Goal: Check status

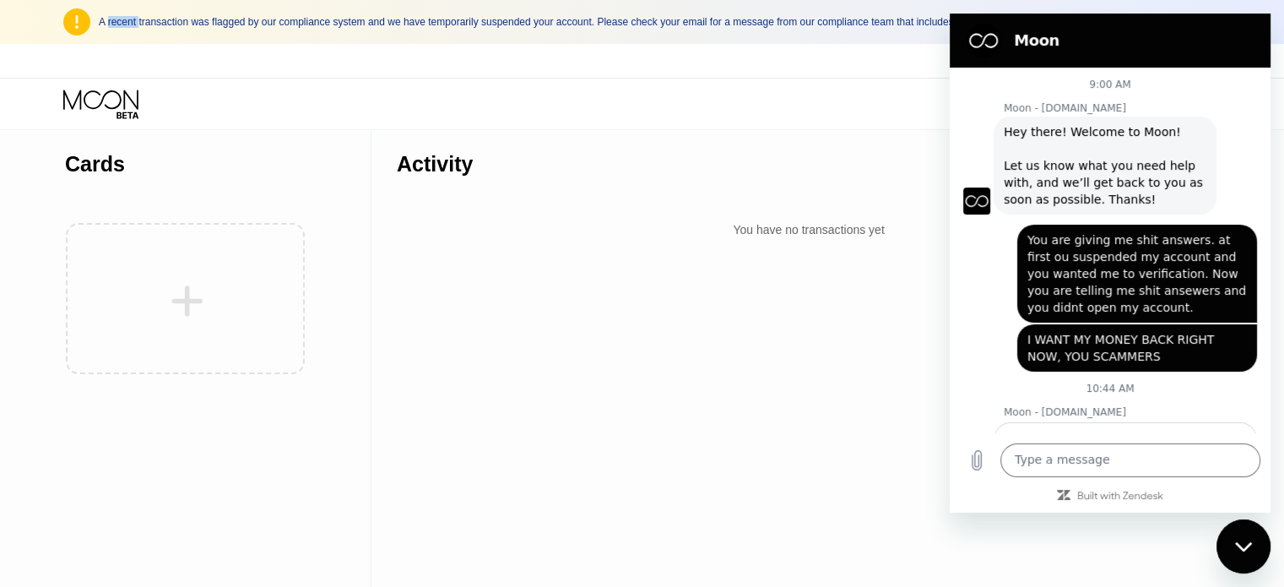
scroll to position [274, 0]
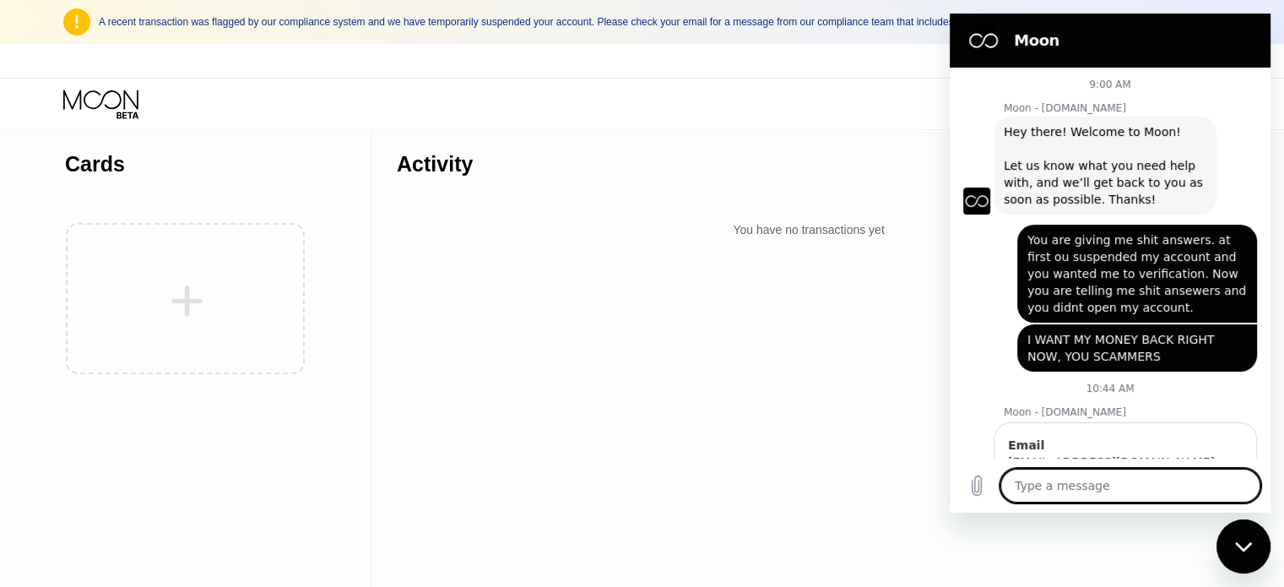
scroll to position [249, 0]
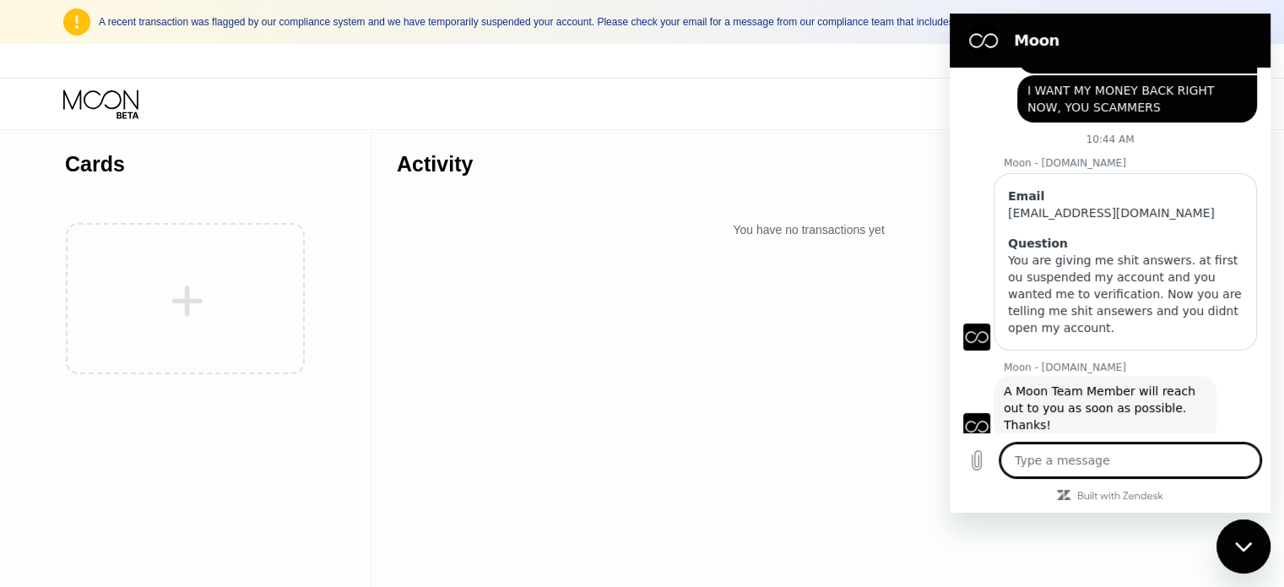
click at [561, 225] on div "You have no transactions yet" at bounding box center [809, 229] width 824 height 30
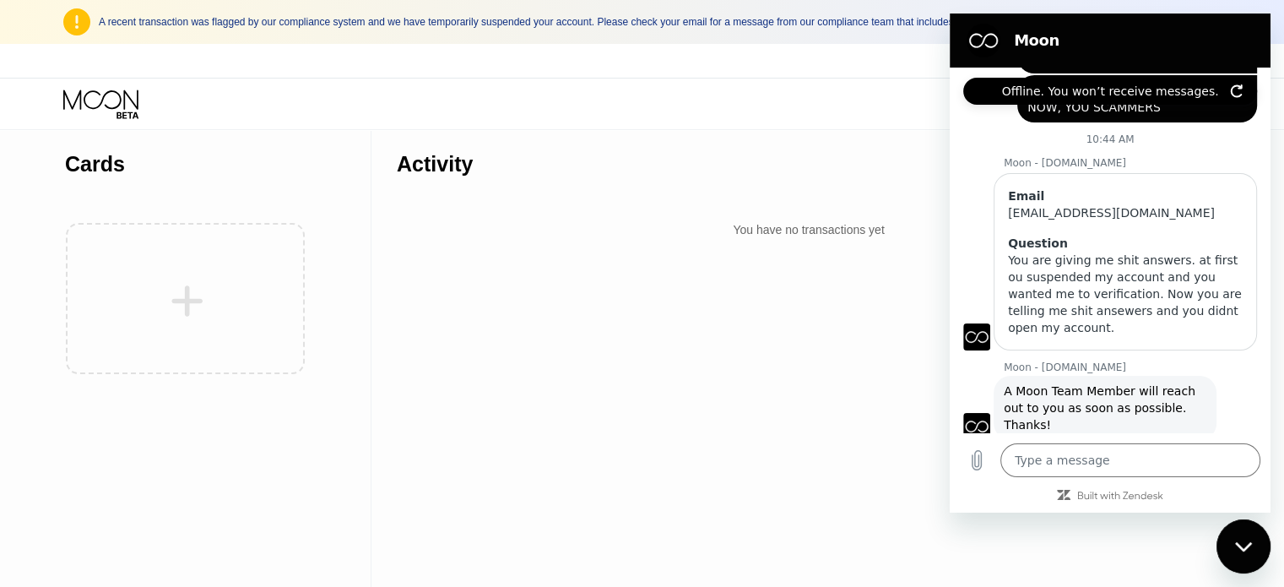
scroll to position [274, 0]
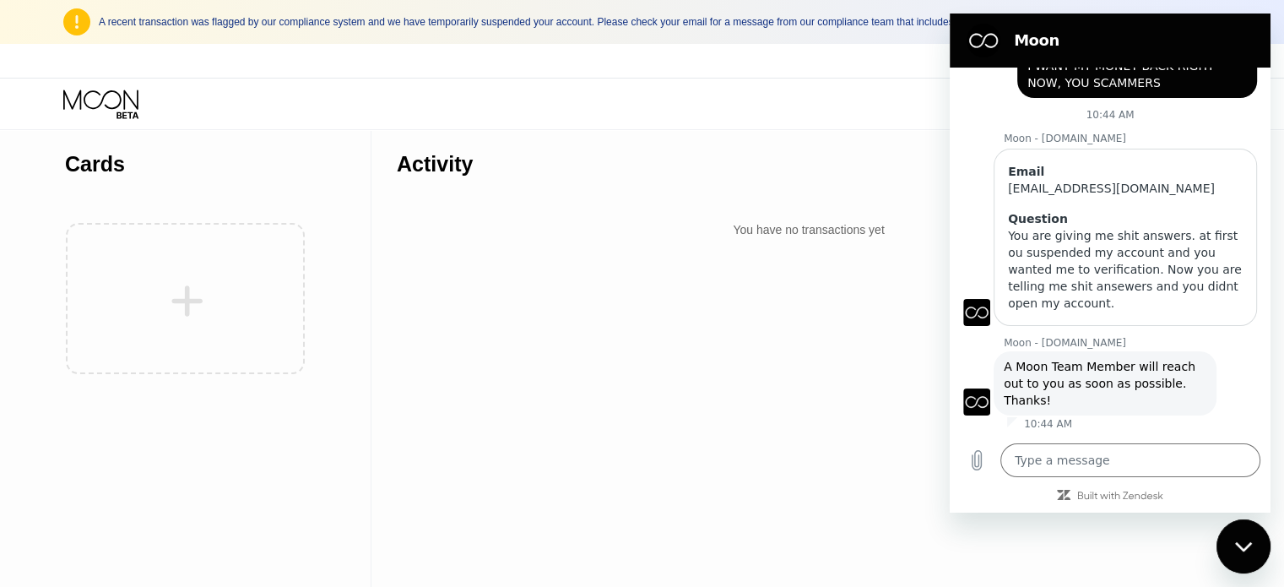
type textarea "x"
